Goal: Task Accomplishment & Management: Use online tool/utility

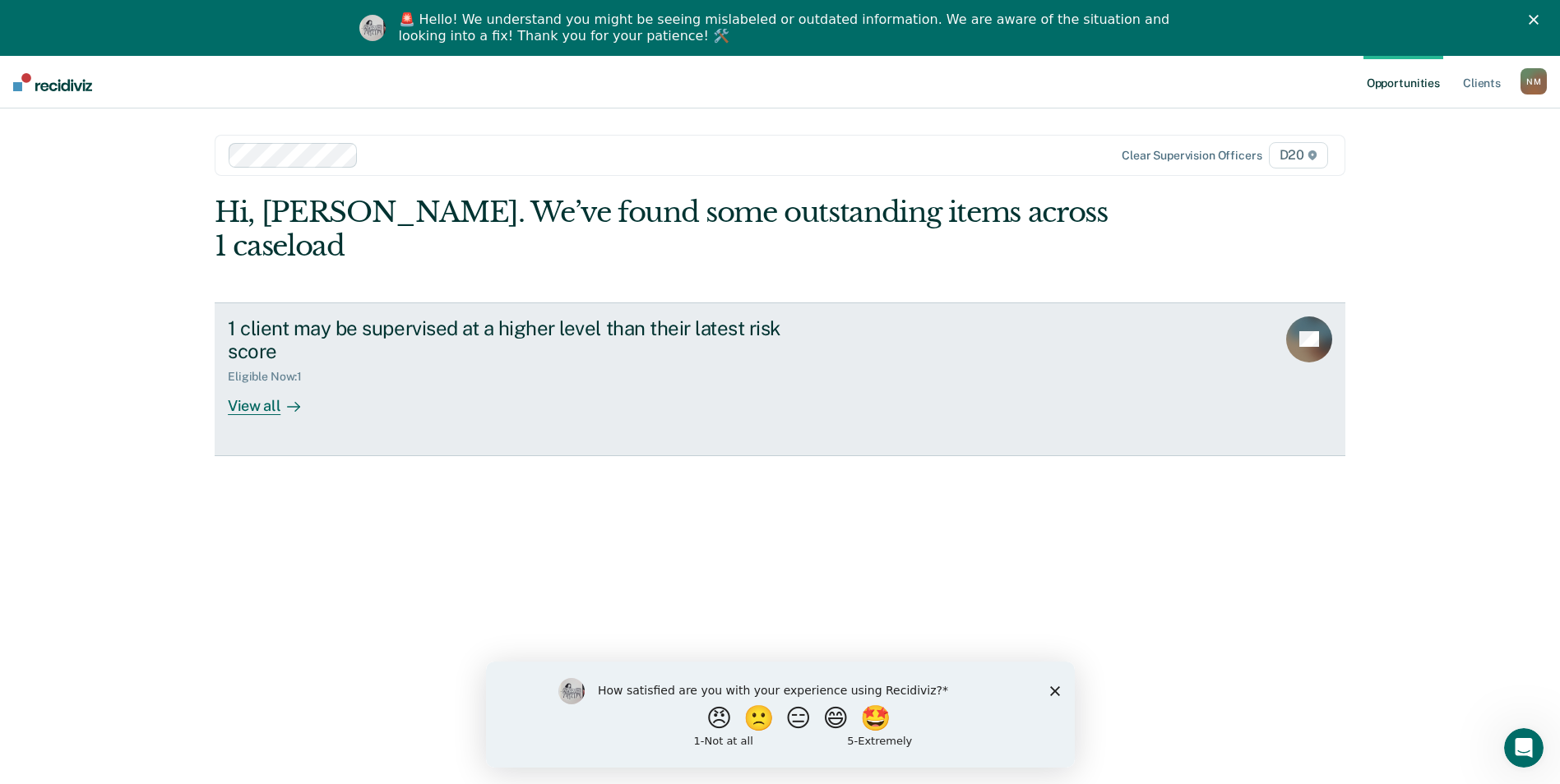
click at [249, 384] on div "View all" at bounding box center [274, 400] width 92 height 32
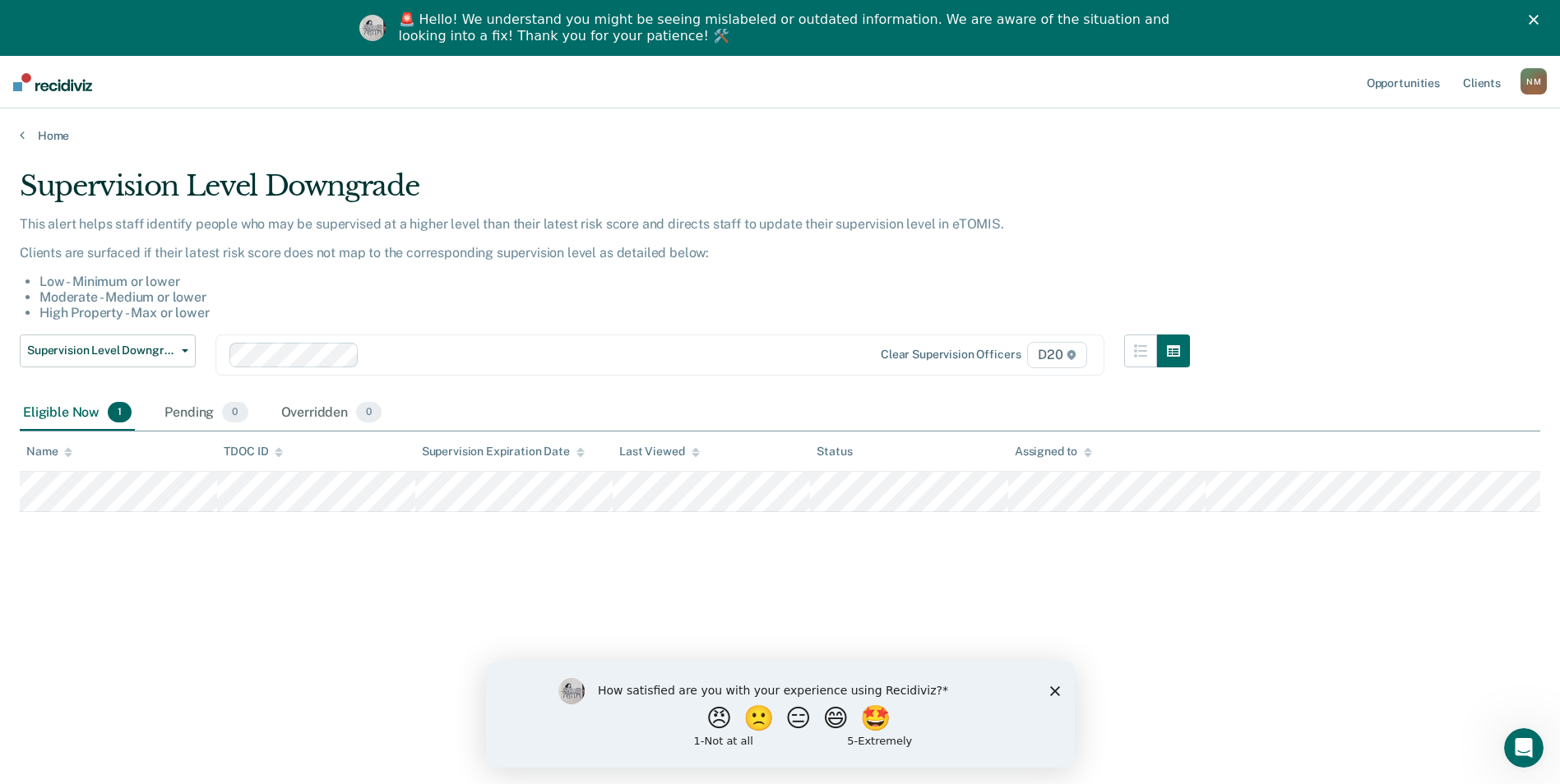
click at [1053, 691] on polygon "Close survey" at bounding box center [1054, 690] width 10 height 10
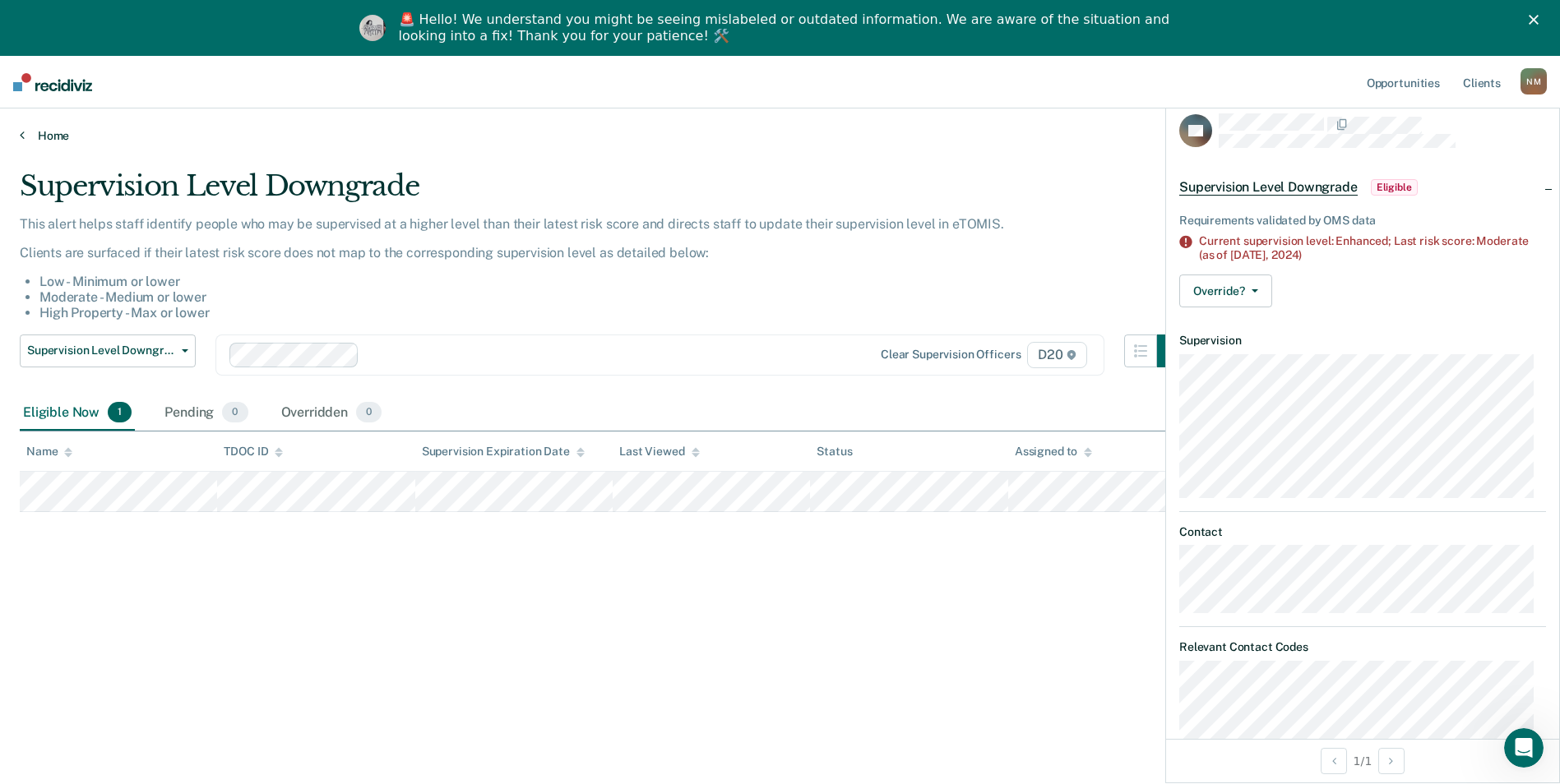
click at [43, 137] on link "Home" at bounding box center [780, 135] width 1521 height 14
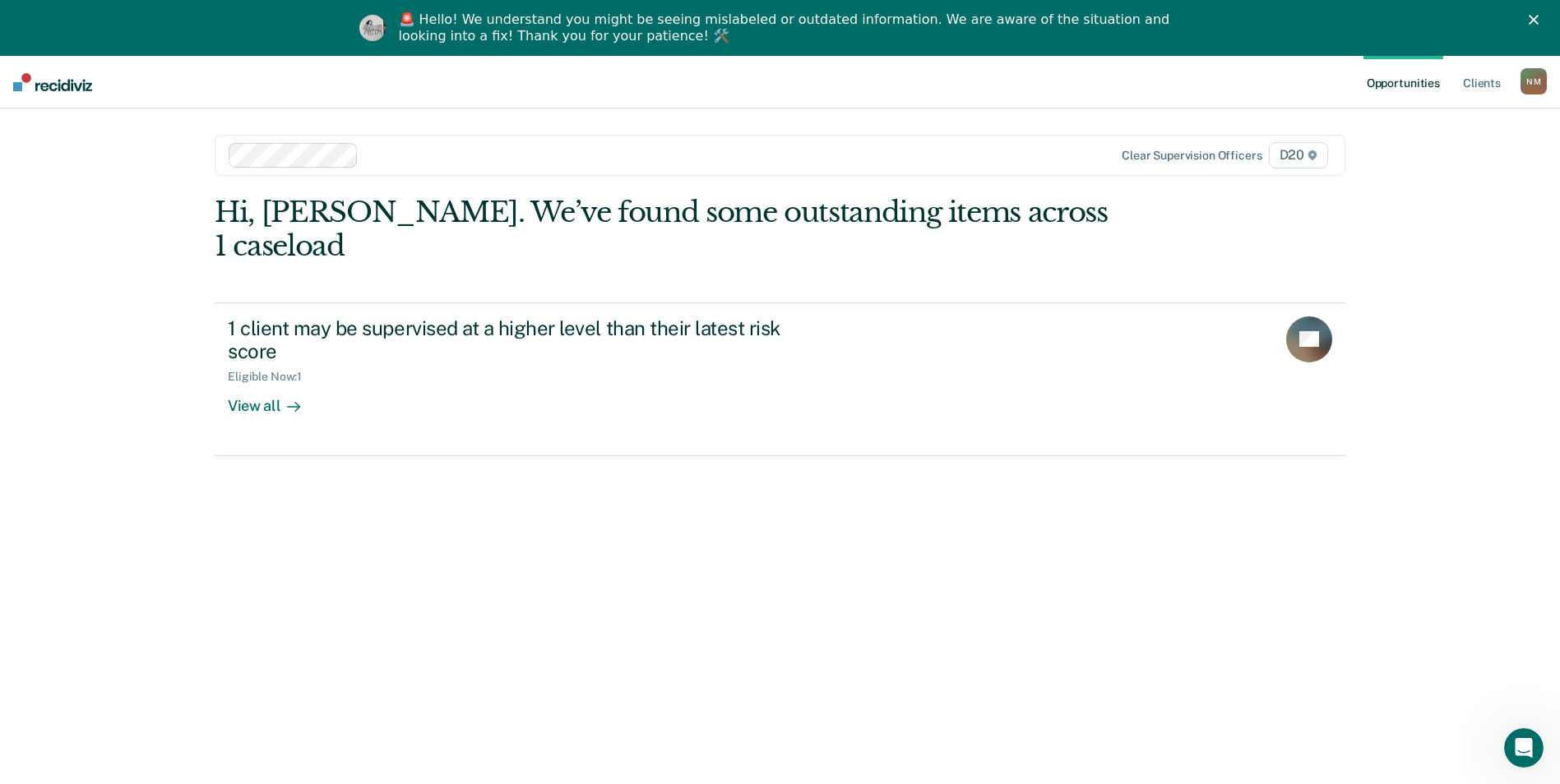
click at [1399, 81] on link "Opportunities" at bounding box center [1403, 83] width 80 height 53
